Goal: Task Accomplishment & Management: Manage account settings

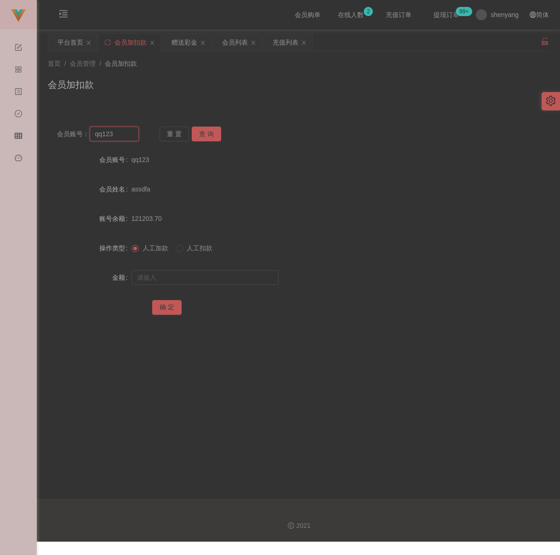
click at [126, 140] on input "qq123" at bounding box center [115, 133] width 50 height 15
paste input "ktyap9"
type input "ktyap93"
click at [213, 133] on button "查 询" at bounding box center [206, 133] width 29 height 15
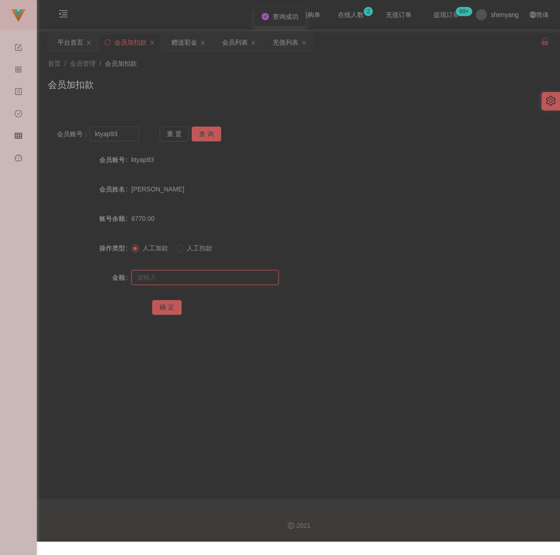
click at [193, 275] on input "text" at bounding box center [205, 277] width 147 height 15
type input "3000"
click at [167, 312] on button "确 定" at bounding box center [166, 307] width 29 height 15
click at [291, 43] on div "充值列表" at bounding box center [286, 42] width 26 height 17
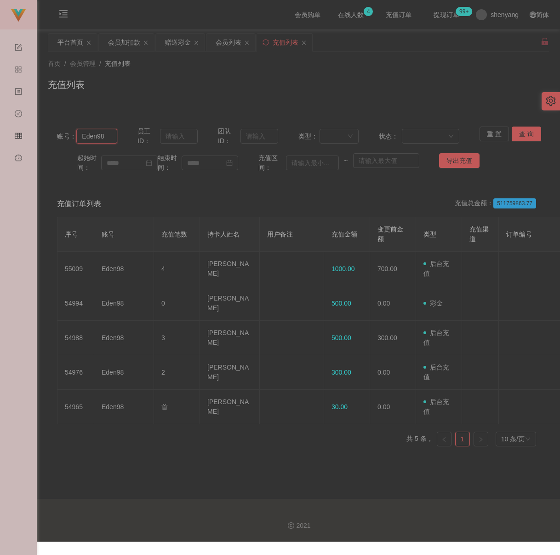
click at [108, 132] on input "Eden98" at bounding box center [96, 136] width 41 height 15
paste input "0168554157"
type input "0168554157"
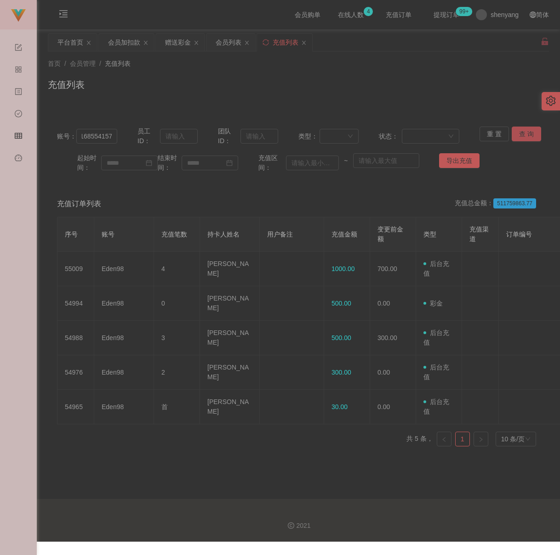
click at [521, 136] on button "查 询" at bounding box center [526, 133] width 29 height 15
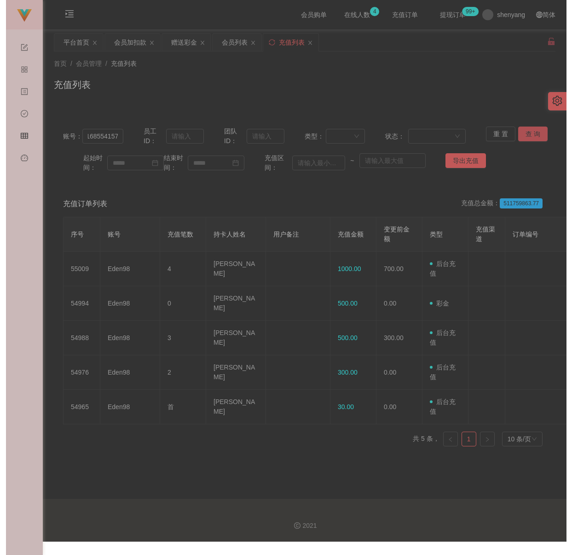
scroll to position [0, 0]
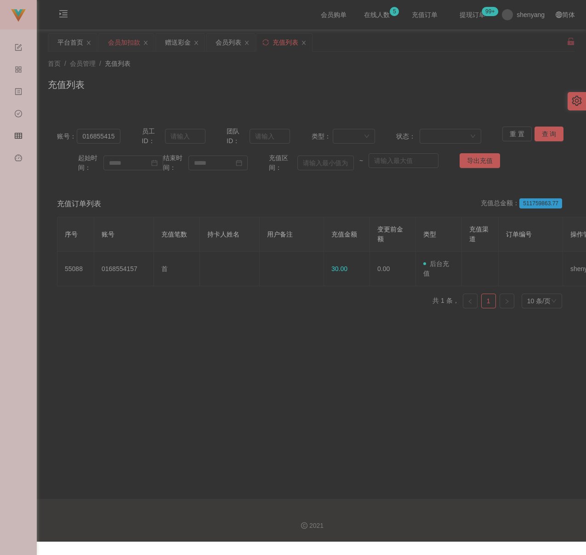
click at [128, 41] on div "会员加扣款" at bounding box center [124, 42] width 32 height 17
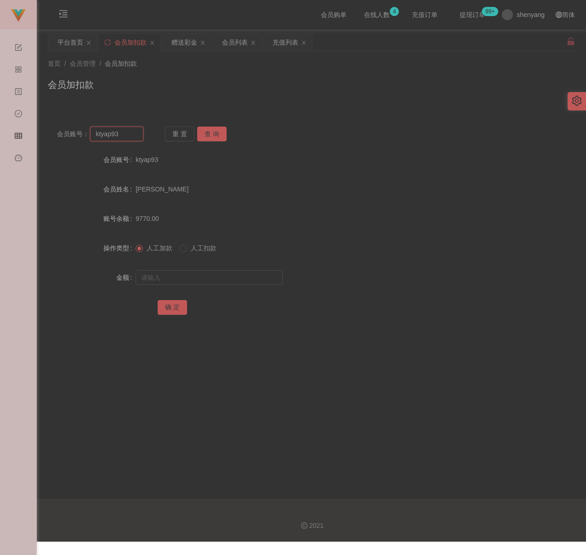
click at [120, 134] on input "ktyap93" at bounding box center [116, 133] width 53 height 15
click at [202, 130] on button "查 询" at bounding box center [211, 133] width 29 height 15
click at [202, 280] on input "text" at bounding box center [209, 277] width 147 height 15
type input "3000"
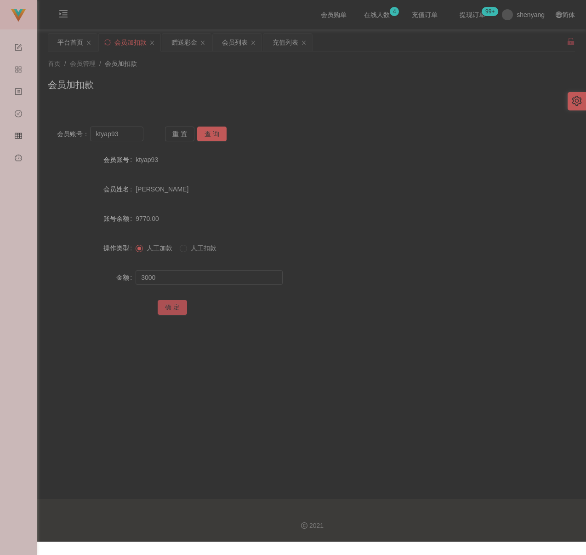
click at [170, 308] on button "确 定" at bounding box center [172, 307] width 29 height 15
drag, startPoint x: 281, startPoint y: 106, endPoint x: 262, endPoint y: 112, distance: 20.2
click at [281, 106] on div "会员账号： ktyap93 重 置 查 询 会员账号 ktyap93 会员姓名 [PERSON_NAME] tung 账号余额 12770.00 操作类型 人…" at bounding box center [311, 221] width 527 height 230
click at [132, 137] on input "ktyap93" at bounding box center [116, 133] width 53 height 15
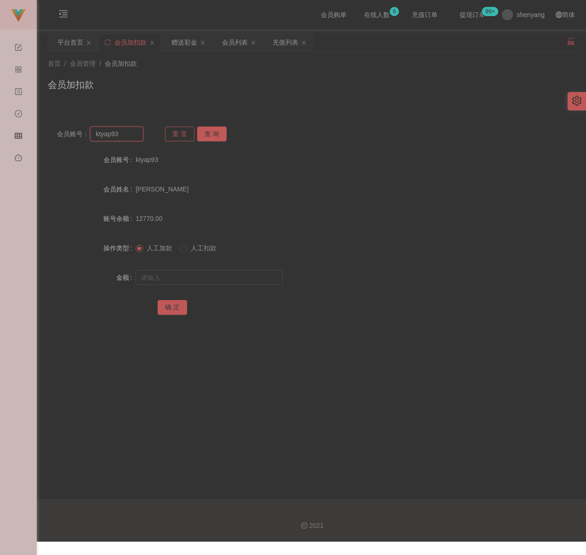
paste input "0168106035"
type input "0168106035"
click at [207, 134] on button "查 询" at bounding box center [211, 133] width 29 height 15
click at [192, 285] on div at bounding box center [290, 277] width 308 height 18
drag, startPoint x: 196, startPoint y: 281, endPoint x: 200, endPoint y: 280, distance: 4.6
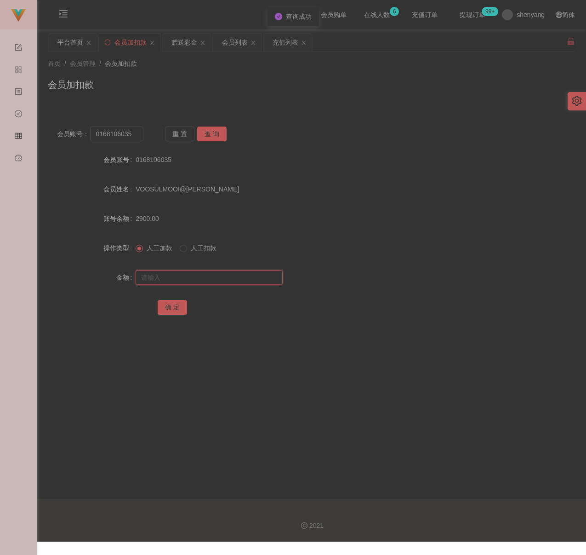
click at [196, 281] on input "text" at bounding box center [209, 277] width 147 height 15
drag, startPoint x: 195, startPoint y: 280, endPoint x: 190, endPoint y: 284, distance: 5.9
click at [195, 280] on input "text" at bounding box center [209, 277] width 147 height 15
paste input "3500"
type input "3500"
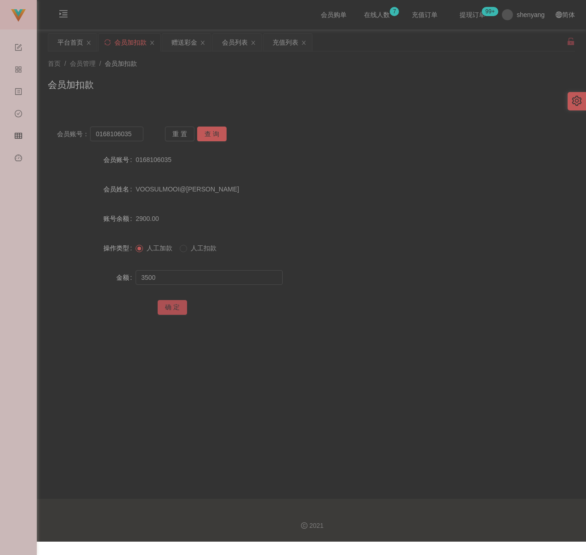
click at [173, 304] on button "确 定" at bounding box center [172, 307] width 29 height 15
click at [136, 134] on input "0168106035" at bounding box center [116, 133] width 53 height 15
paste input "ktyap93"
type input "ktyap93"
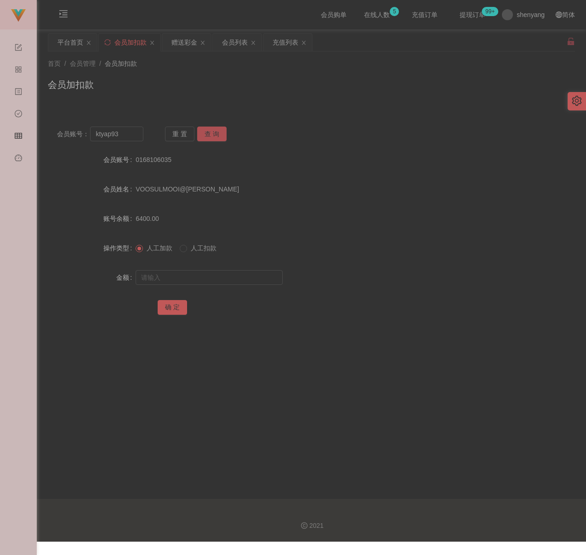
click at [219, 137] on button "查 询" at bounding box center [211, 133] width 29 height 15
click at [203, 278] on input "text" at bounding box center [209, 277] width 147 height 15
click at [195, 282] on input "text" at bounding box center [209, 277] width 147 height 15
paste input "1000"
type input "1000"
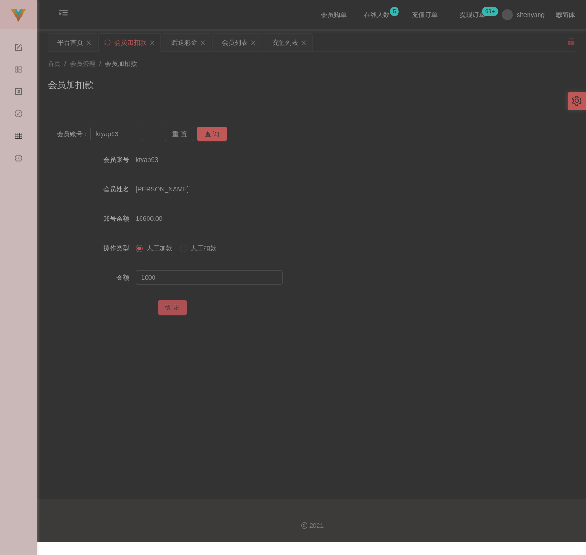
click at [174, 308] on button "确 定" at bounding box center [172, 307] width 29 height 15
click at [129, 130] on input "ktyap93" at bounding box center [116, 133] width 53 height 15
paste input "qinjiu4655"
type input "qinjiu4655"
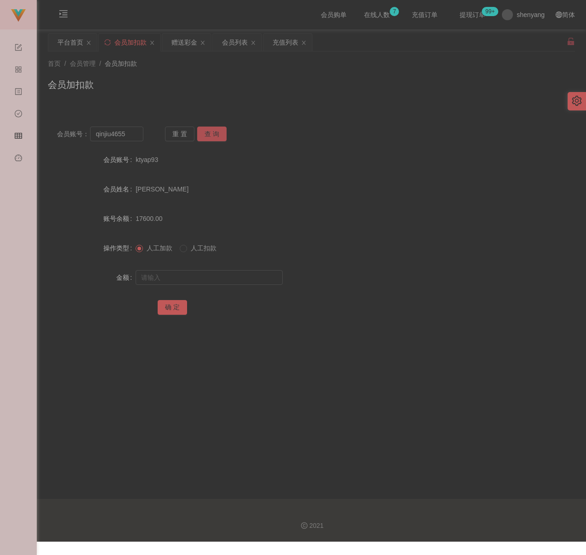
click at [201, 134] on button "查 询" at bounding box center [211, 133] width 29 height 15
click at [201, 275] on input "text" at bounding box center [209, 277] width 147 height 15
type input "30"
click at [170, 308] on button "确 定" at bounding box center [172, 307] width 29 height 15
click at [124, 137] on input "qinjiu4655" at bounding box center [116, 133] width 53 height 15
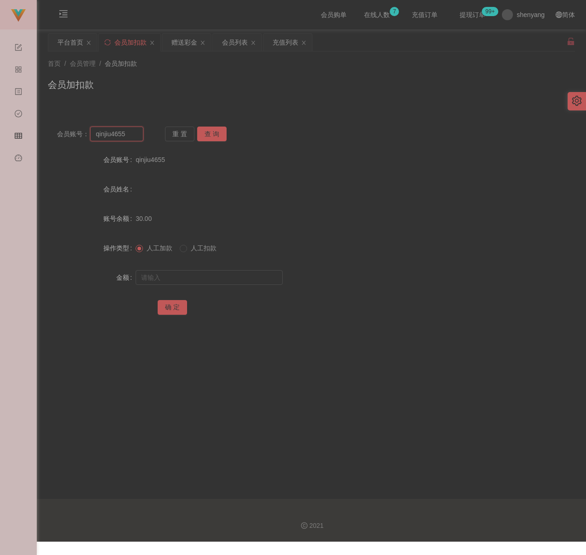
click at [124, 137] on input "qinjiu4655" at bounding box center [116, 133] width 53 height 15
paste input "Rahman7770"
type input "Rahman7770"
click at [210, 134] on button "查 询" at bounding box center [211, 133] width 29 height 15
click at [203, 273] on input "text" at bounding box center [209, 277] width 147 height 15
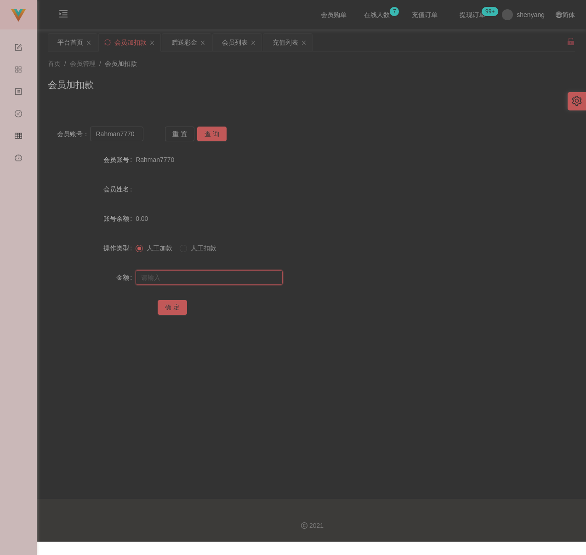
click at [255, 283] on input "text" at bounding box center [209, 277] width 147 height 15
paste input "30"
type input "30"
drag, startPoint x: 174, startPoint y: 304, endPoint x: 293, endPoint y: 326, distance: 121.2
click at [174, 304] on button "确 定" at bounding box center [172, 307] width 29 height 15
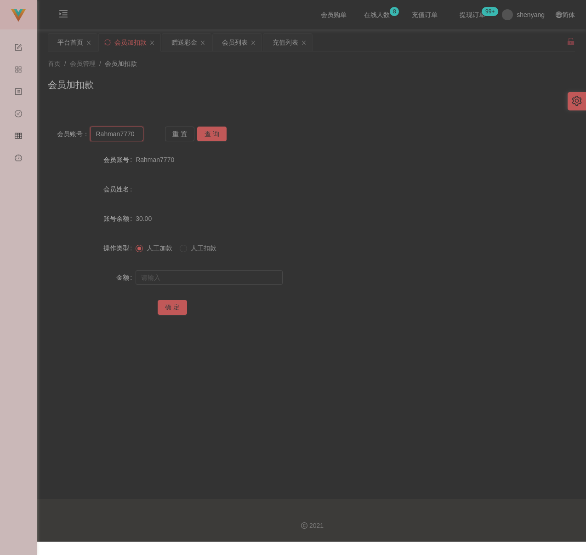
click at [137, 136] on input "Rahman7770" at bounding box center [116, 133] width 53 height 15
paste input "WW123"
type input "WW123"
click at [210, 134] on button "查 询" at bounding box center [211, 133] width 29 height 15
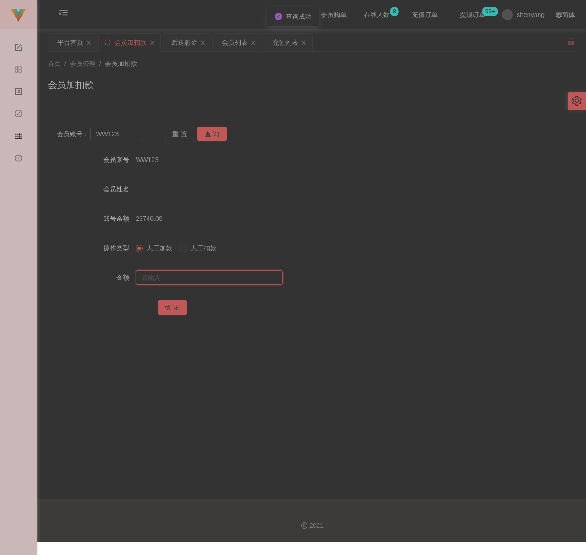
click at [202, 276] on input "text" at bounding box center [209, 277] width 147 height 15
click at [231, 43] on div "会员列表" at bounding box center [235, 42] width 26 height 17
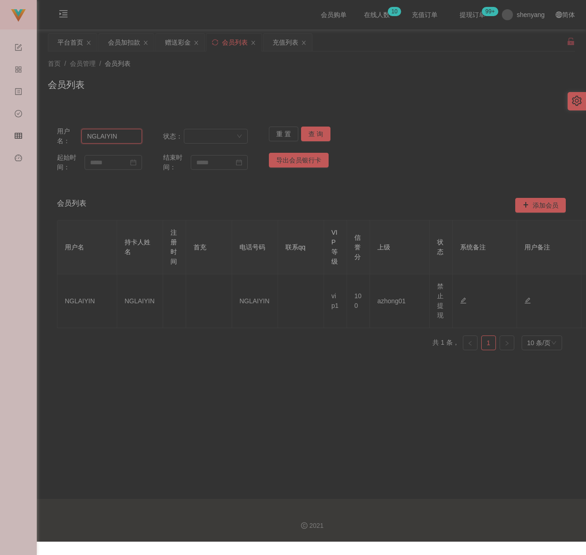
click at [120, 140] on input "NGLAIYIN" at bounding box center [111, 136] width 60 height 15
paste input "ktyap93"
type input "ktyap93"
click at [308, 133] on button "查 询" at bounding box center [315, 133] width 29 height 15
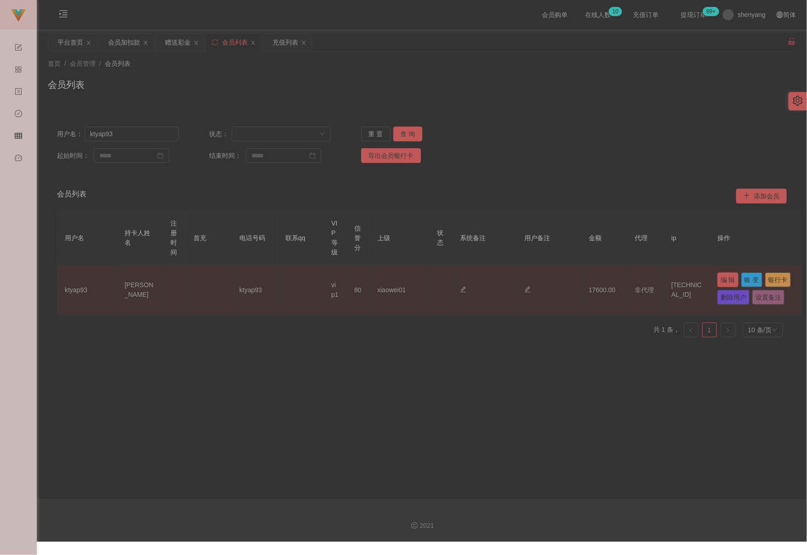
click at [560, 280] on button "编 辑" at bounding box center [728, 279] width 21 height 15
type input "ktyap93"
type input "[PERSON_NAME]"
type input "80"
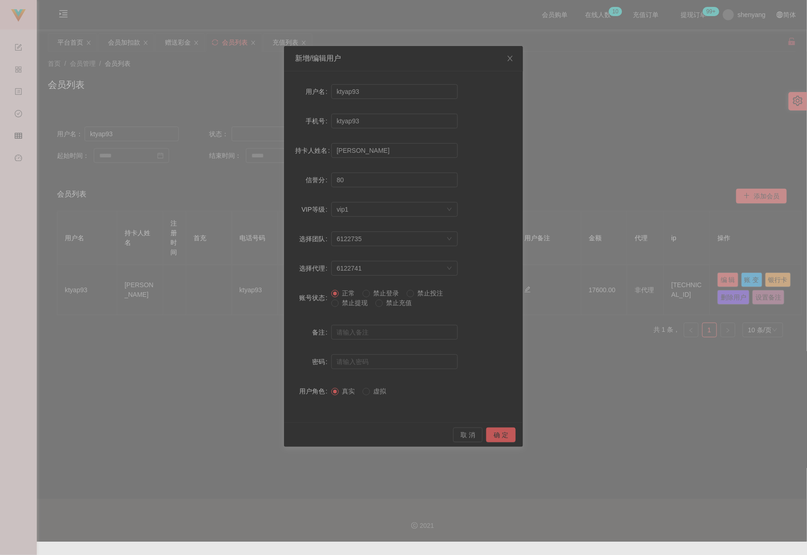
click at [347, 308] on label "禁止提现" at bounding box center [352, 303] width 40 height 10
click at [503, 435] on button "确 定" at bounding box center [501, 434] width 29 height 15
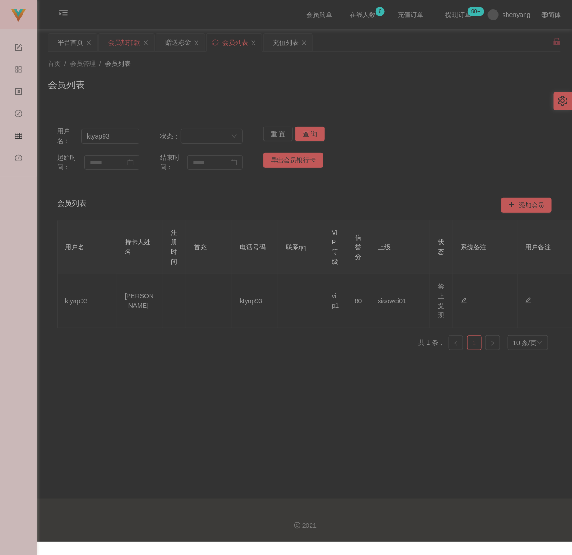
click at [125, 43] on div "会员加扣款" at bounding box center [124, 42] width 32 height 17
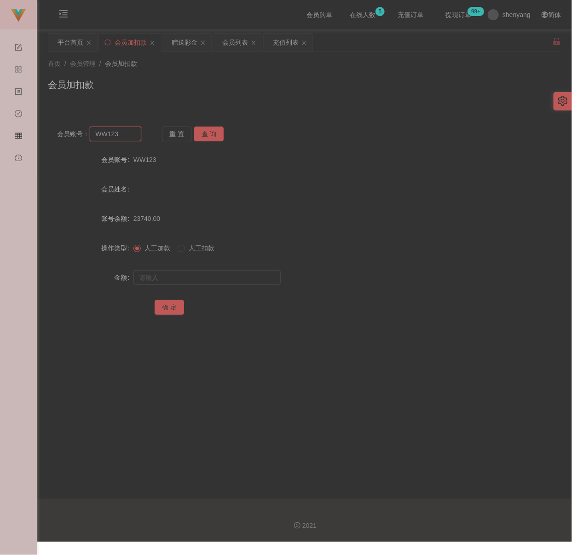
click at [127, 127] on input "WW123" at bounding box center [115, 133] width 51 height 15
paste input "paultong071234"
type input "paultong071234"
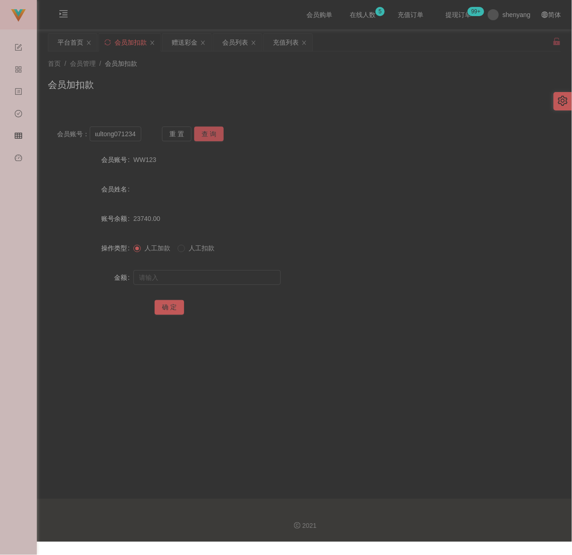
click at [207, 131] on button "查 询" at bounding box center [208, 133] width 29 height 15
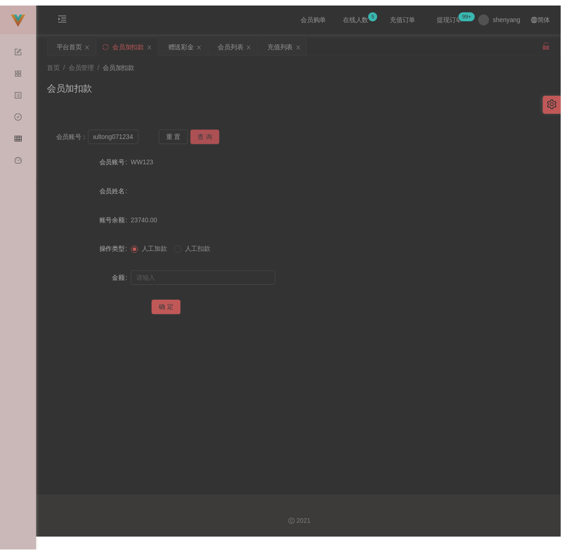
scroll to position [0, 0]
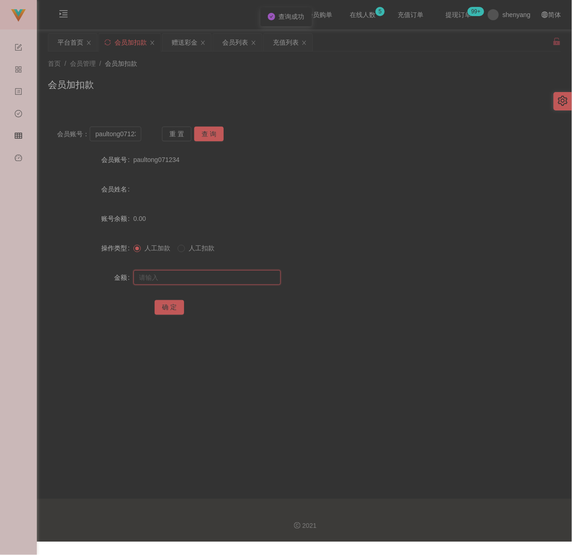
click at [191, 275] on input "text" at bounding box center [206, 277] width 147 height 15
type input "30"
click at [172, 307] on button "确 定" at bounding box center [169, 307] width 29 height 15
click at [126, 137] on input "paultong071234" at bounding box center [115, 133] width 51 height 15
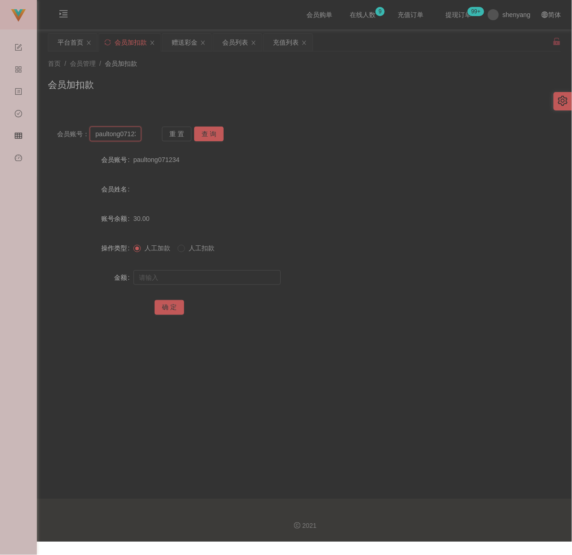
paste input "P1122334455"
type input "P1122334455"
click at [199, 132] on button "查 询" at bounding box center [208, 133] width 29 height 15
click at [196, 276] on input "text" at bounding box center [206, 277] width 147 height 15
click at [258, 277] on input "text" at bounding box center [206, 277] width 147 height 15
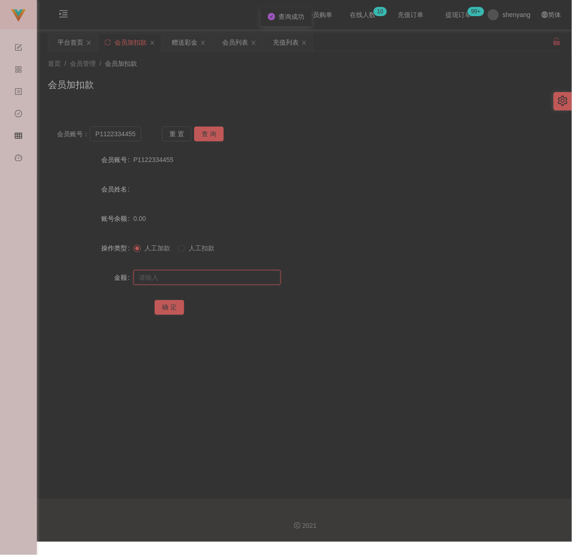
paste input "30"
type input "30"
click at [166, 303] on button "确 定" at bounding box center [169, 307] width 29 height 15
click at [134, 135] on input "P1122334455" at bounding box center [115, 133] width 51 height 15
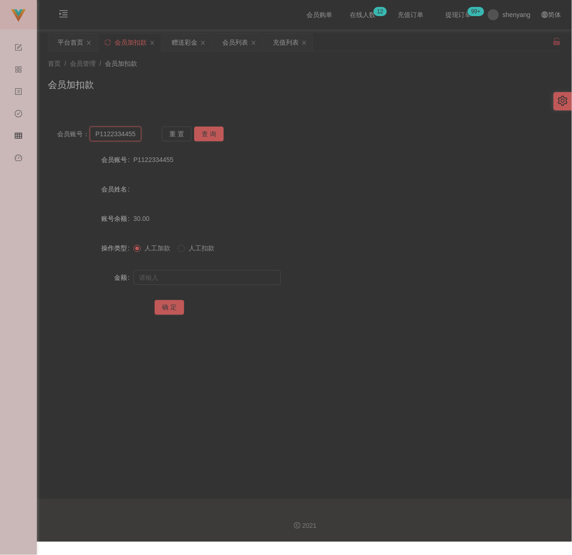
paste input "WW123"
type input "WW123"
click at [205, 132] on button "查 询" at bounding box center [208, 133] width 29 height 15
click at [170, 276] on input "text" at bounding box center [206, 277] width 147 height 15
click at [241, 281] on input "text" at bounding box center [206, 277] width 147 height 15
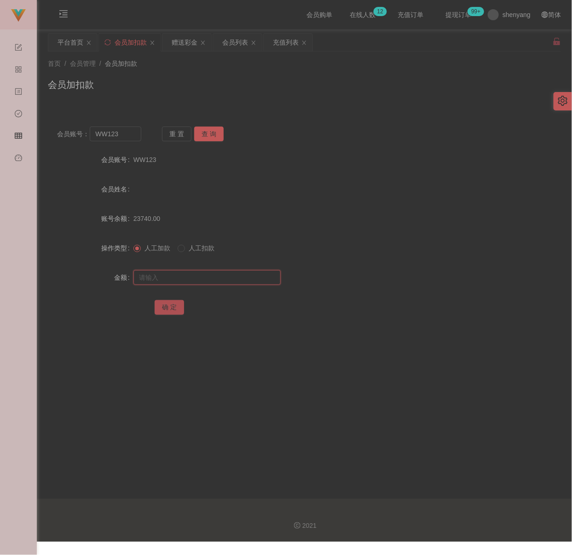
paste input "30"
type input "30"
click at [155, 308] on button "确 定" at bounding box center [169, 307] width 29 height 15
click at [243, 43] on div "会员列表" at bounding box center [235, 42] width 26 height 17
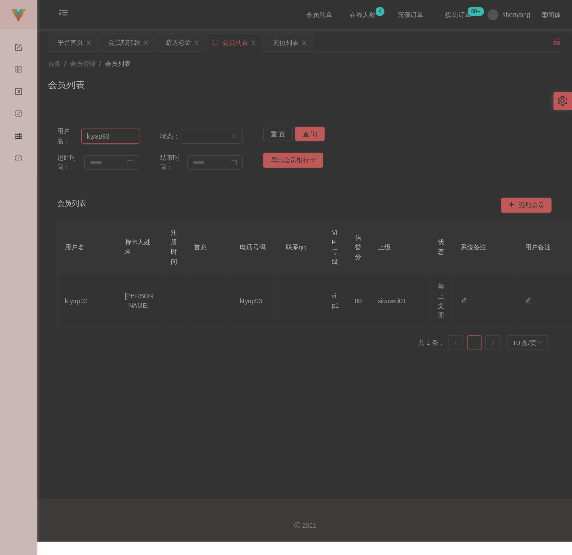
click at [115, 139] on input "ktyap93" at bounding box center [110, 136] width 58 height 15
paste input "Bell0202"
type input "Bell0202"
click at [124, 47] on div "会员加扣款" at bounding box center [124, 42] width 32 height 17
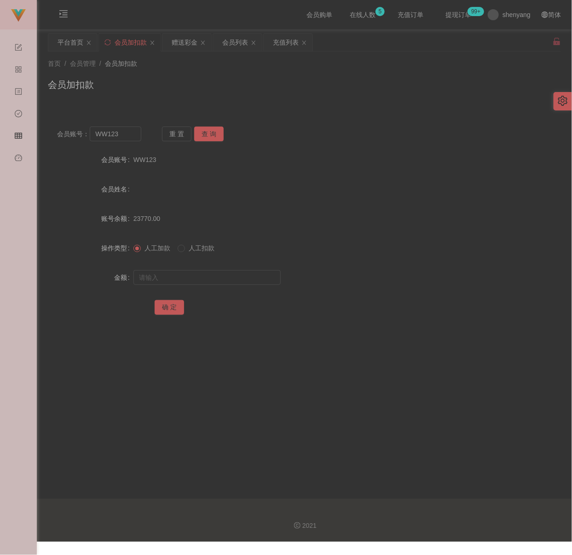
click at [217, 86] on div "会员加扣款" at bounding box center [304, 88] width 513 height 21
click at [134, 134] on input "WW123" at bounding box center [115, 133] width 51 height 15
paste input "an931a"
type input "an931a"
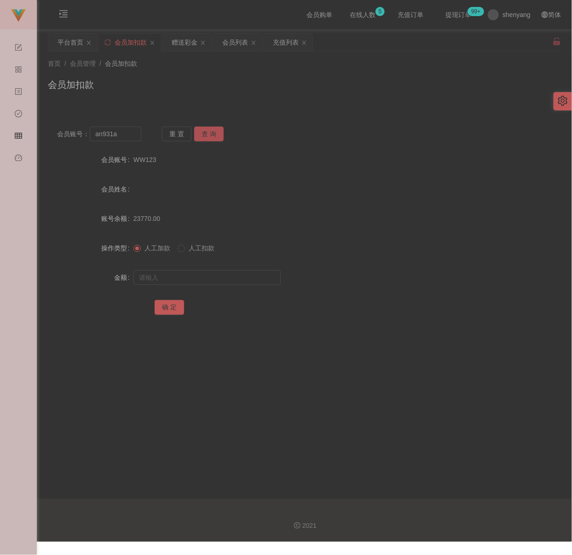
click at [216, 134] on button "查 询" at bounding box center [208, 133] width 29 height 15
click at [185, 283] on input "text" at bounding box center [206, 277] width 147 height 15
click at [181, 279] on input "text" at bounding box center [206, 277] width 147 height 15
paste input "2000"
type input "2000"
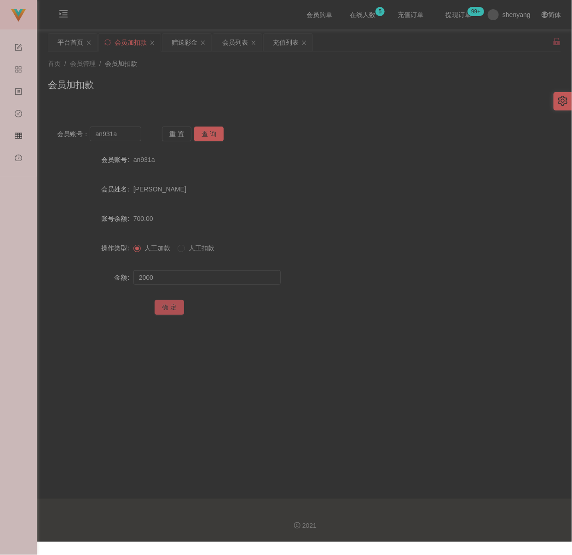
click at [163, 301] on button "确 定" at bounding box center [169, 307] width 29 height 15
drag, startPoint x: 287, startPoint y: 79, endPoint x: 276, endPoint y: 79, distance: 11.0
click at [287, 79] on div "会员加扣款" at bounding box center [304, 88] width 513 height 21
click at [236, 43] on div "会员列表" at bounding box center [235, 42] width 26 height 17
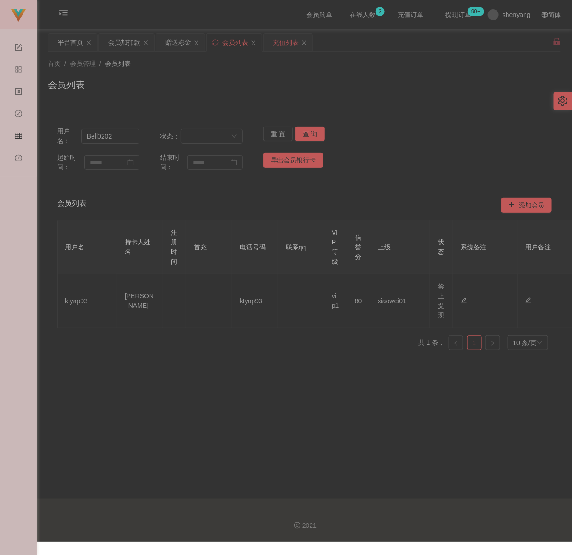
click at [288, 40] on div "充值列表" at bounding box center [286, 42] width 26 height 17
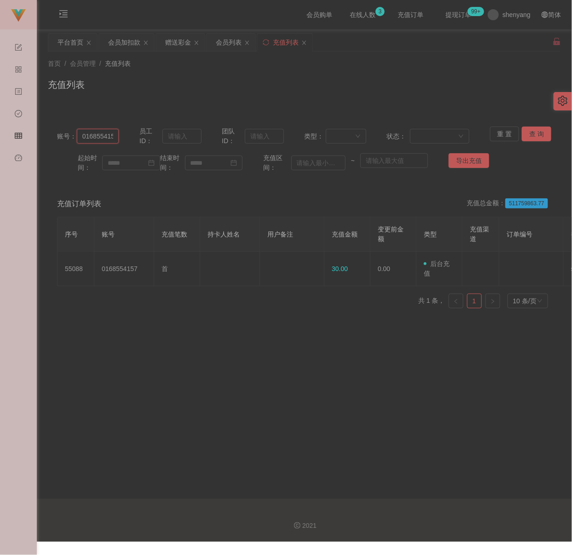
click at [114, 138] on input "0168554157" at bounding box center [98, 136] width 42 height 15
paste input "Seng627"
type input "Seng6277"
click at [528, 132] on button "查 询" at bounding box center [535, 133] width 29 height 15
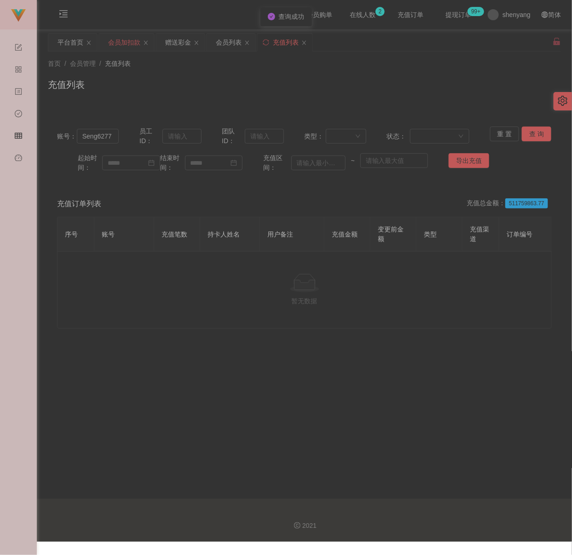
click at [121, 41] on div "会员加扣款" at bounding box center [124, 42] width 32 height 17
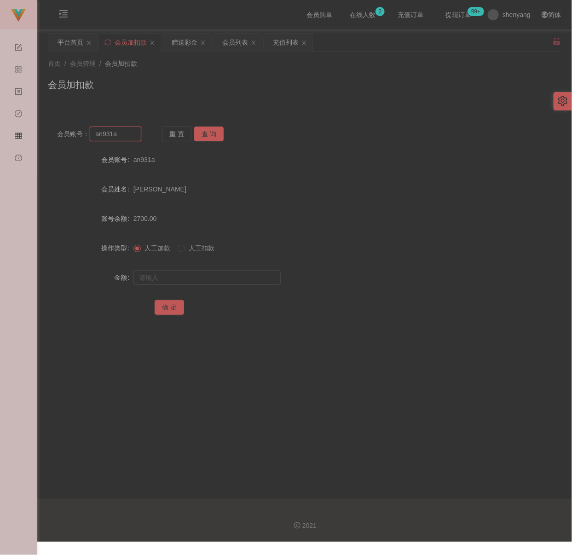
click at [129, 130] on input "an931a" at bounding box center [115, 133] width 51 height 15
paste input "Seng6277"
type input "Seng6277"
click at [209, 133] on button "查 询" at bounding box center [208, 133] width 29 height 15
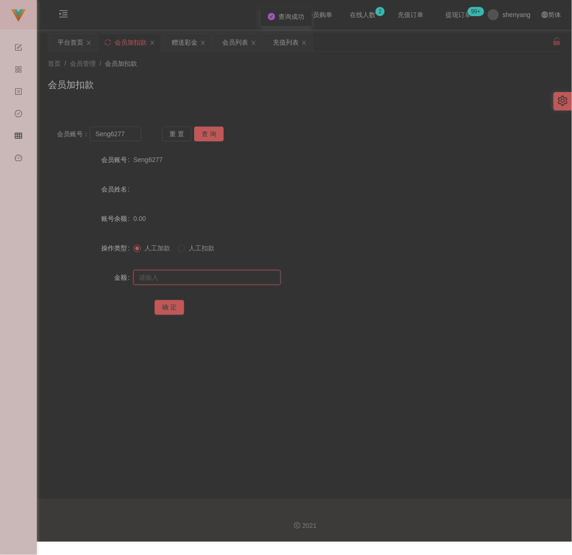
click at [211, 279] on input "text" at bounding box center [206, 277] width 147 height 15
type input "30"
click at [171, 304] on button "确 定" at bounding box center [169, 307] width 29 height 15
click at [132, 137] on input "Seng6277" at bounding box center [115, 133] width 51 height 15
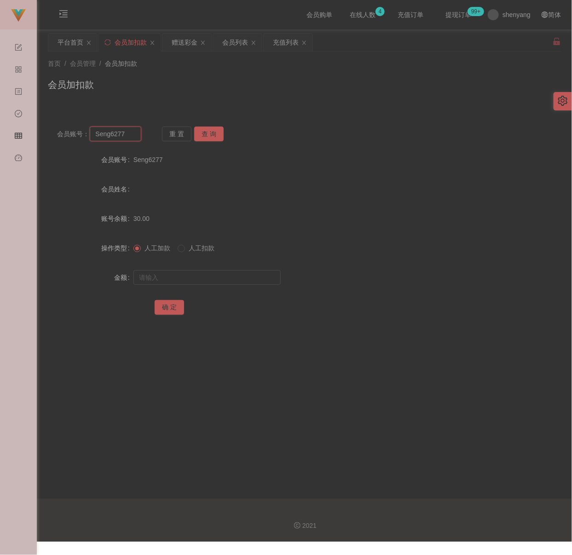
paste input "extraphang"
type input "extraphang"
click at [206, 135] on button "查 询" at bounding box center [208, 133] width 29 height 15
click at [177, 276] on input "text" at bounding box center [206, 277] width 147 height 15
type input "30"
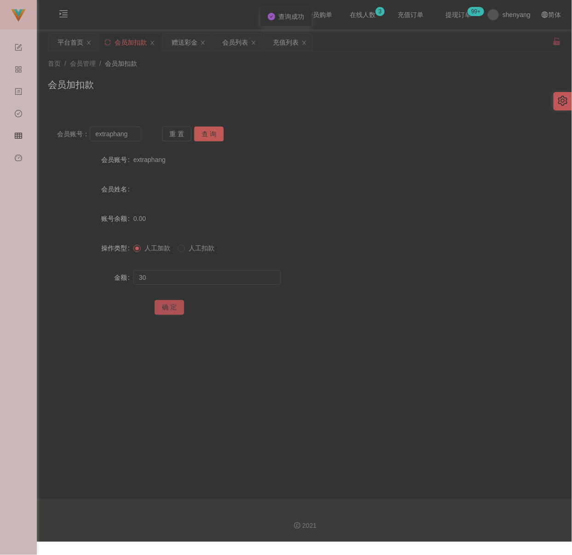
click at [156, 303] on button "确 定" at bounding box center [169, 307] width 29 height 15
click at [231, 46] on div "会员列表" at bounding box center [235, 42] width 26 height 17
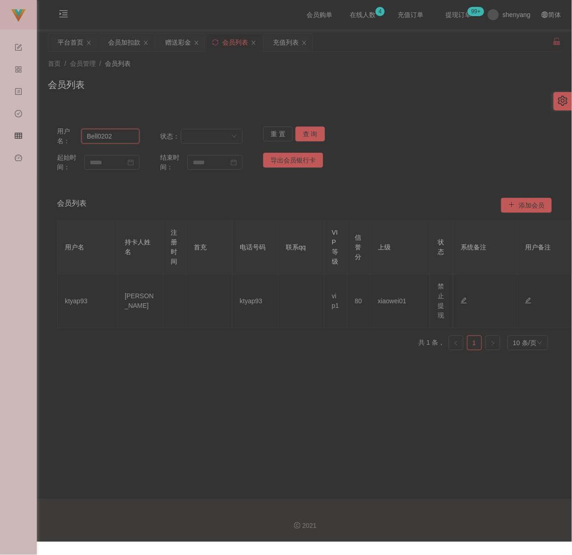
click at [123, 137] on input "Bell0202" at bounding box center [110, 136] width 58 height 15
paste input "Sin8888"
type input "Sin8888"
click at [313, 130] on button "查 询" at bounding box center [309, 133] width 29 height 15
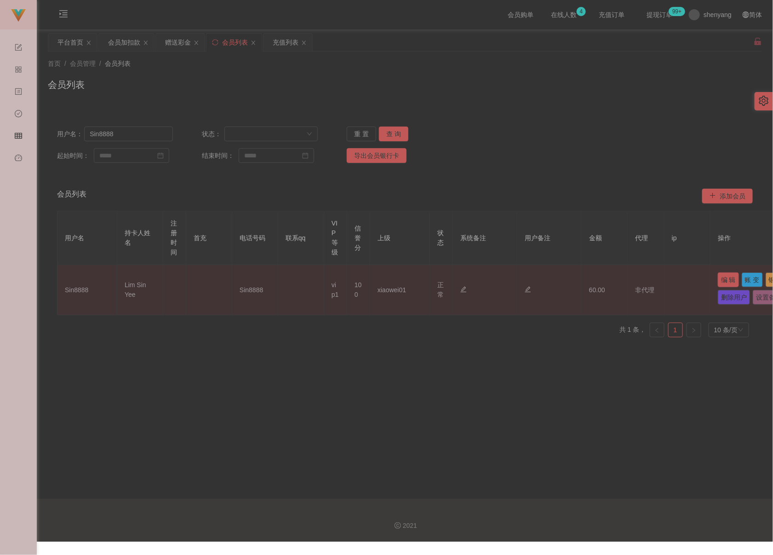
click at [560, 280] on button "编 辑" at bounding box center [728, 279] width 21 height 15
type input "Sin8888"
type input "Lim Sin Yee"
type input "100"
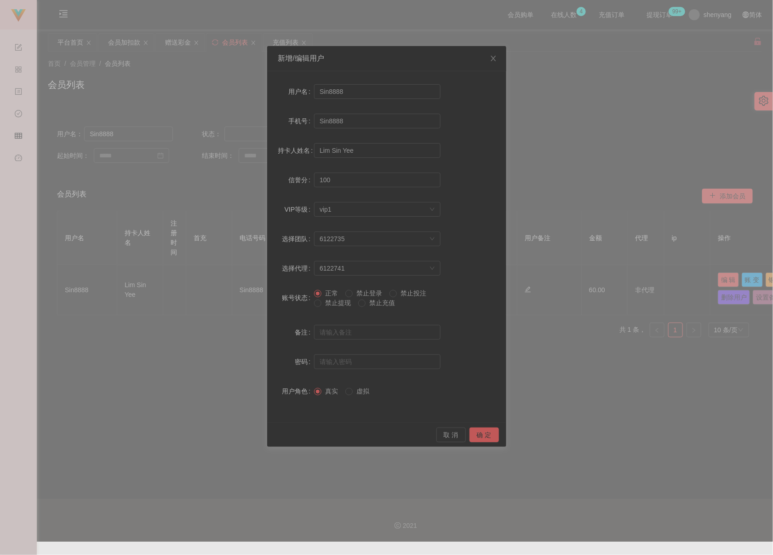
drag, startPoint x: 604, startPoint y: 425, endPoint x: 608, endPoint y: 422, distance: 5.0
click at [560, 425] on div "新增/编辑用户 用户名 Sin8888 手机号 Sin8888 持卡人姓名 [PERSON_NAME] Yee 信誉分 100 VIP等级 选择VIP等级 v…" at bounding box center [386, 277] width 773 height 555
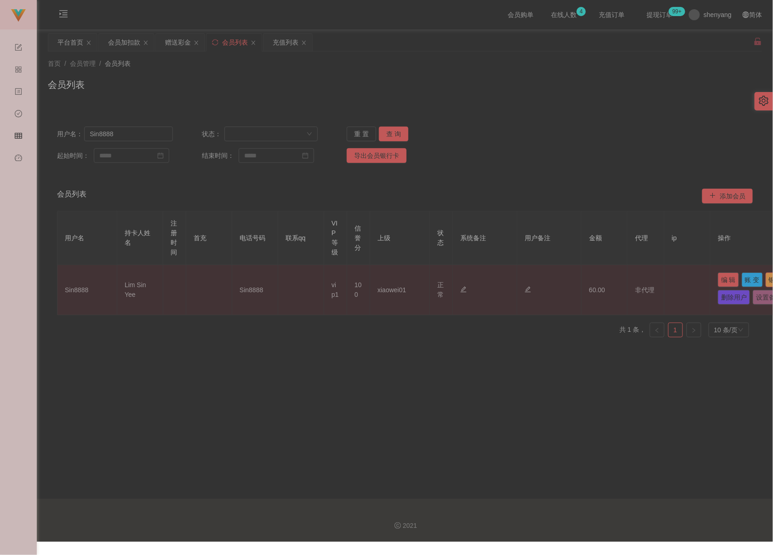
click at [560, 287] on button "银行卡" at bounding box center [779, 279] width 26 height 15
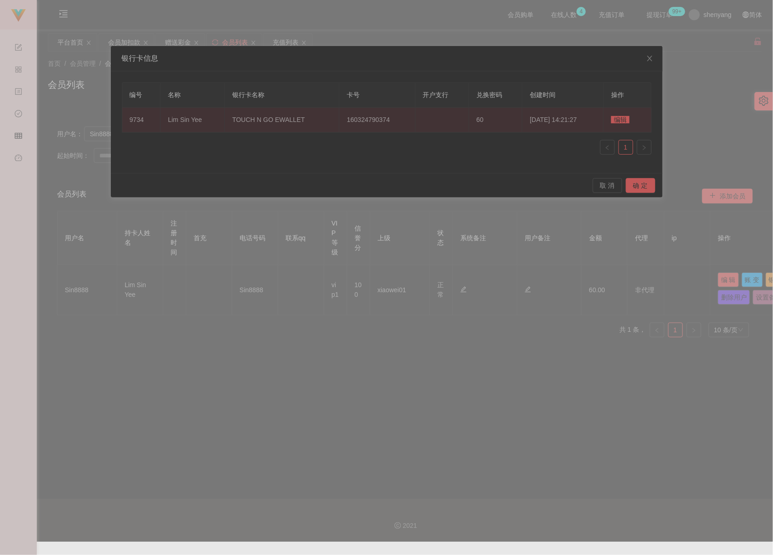
click at [560, 119] on span "编辑" at bounding box center [620, 119] width 18 height 7
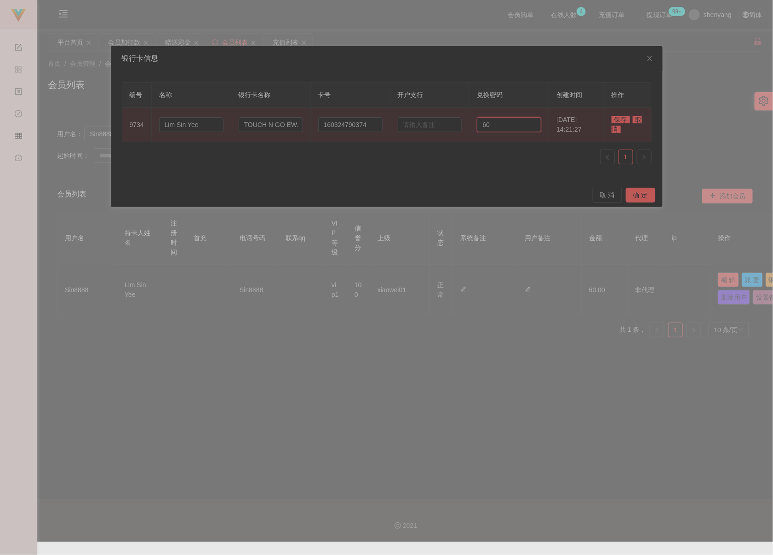
click at [498, 128] on input "60" at bounding box center [509, 124] width 64 height 15
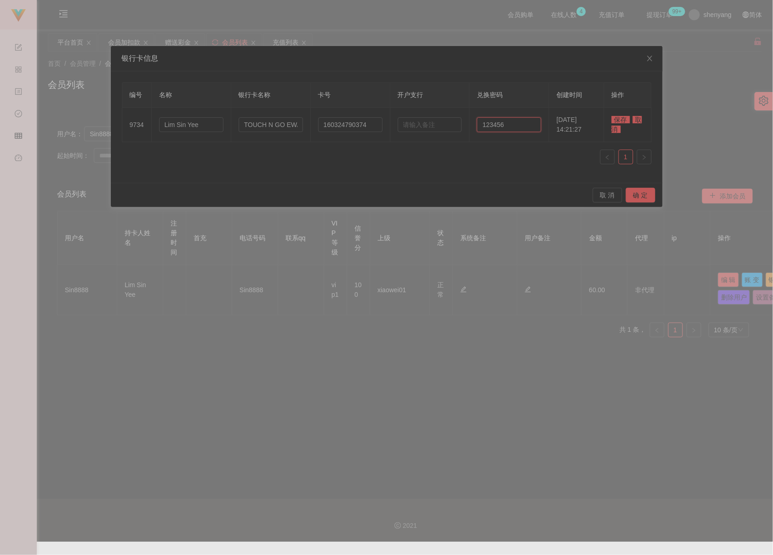
type input "123456"
click at [560, 117] on span "保存" at bounding box center [621, 119] width 18 height 7
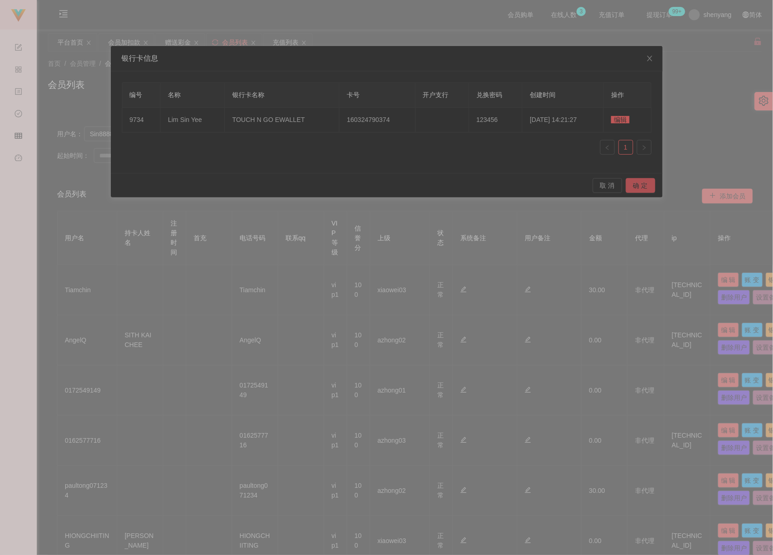
click at [560, 182] on button "确 定" at bounding box center [640, 185] width 29 height 15
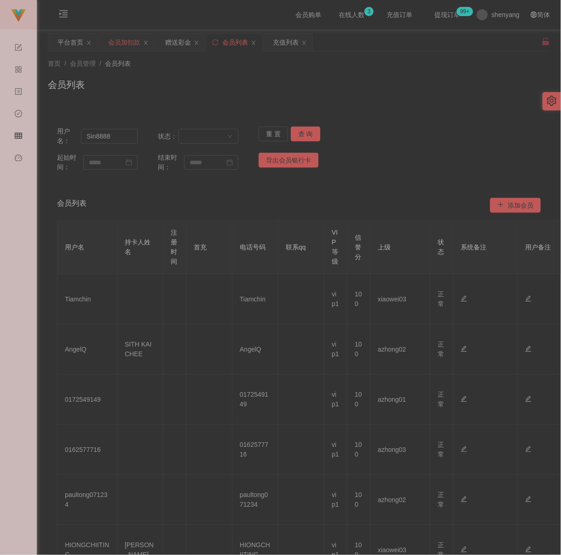
click at [114, 43] on div "会员加扣款" at bounding box center [124, 42] width 32 height 17
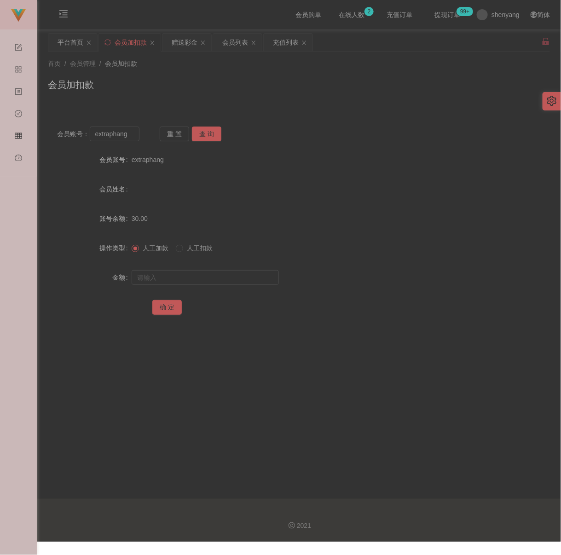
click at [332, 103] on div "首页 / 会员管理 / 会员加扣款 / 会员加扣款" at bounding box center [299, 79] width 524 height 55
